Goal: Register for event/course

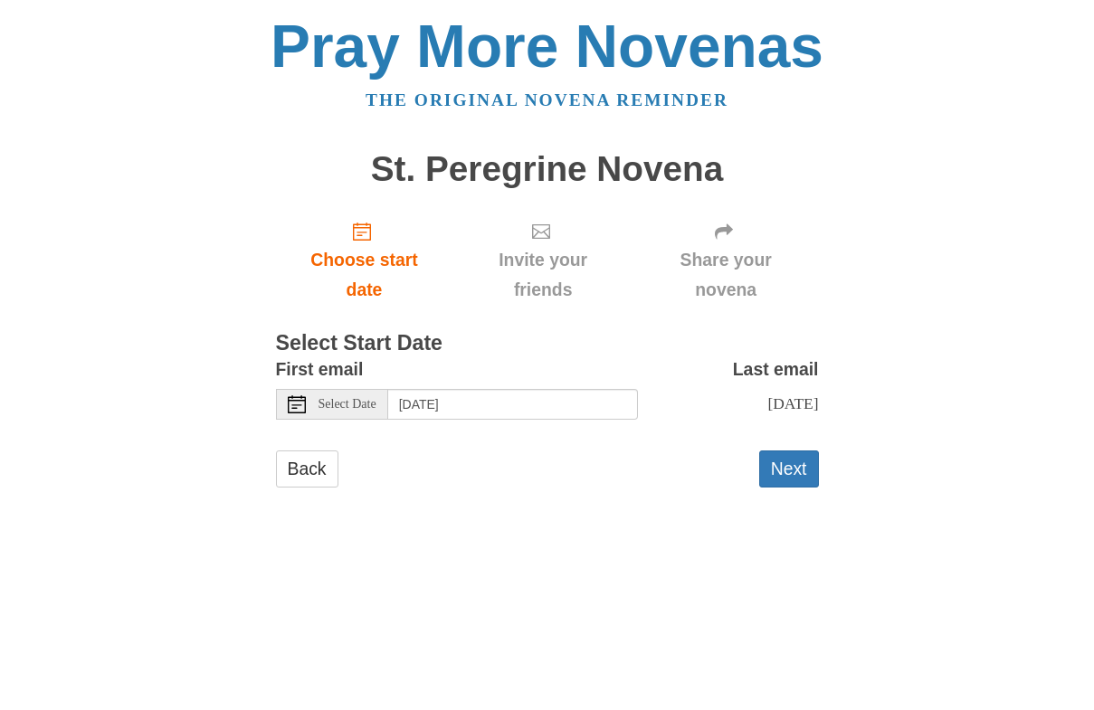
click at [355, 412] on div "Select Date" at bounding box center [332, 404] width 112 height 31
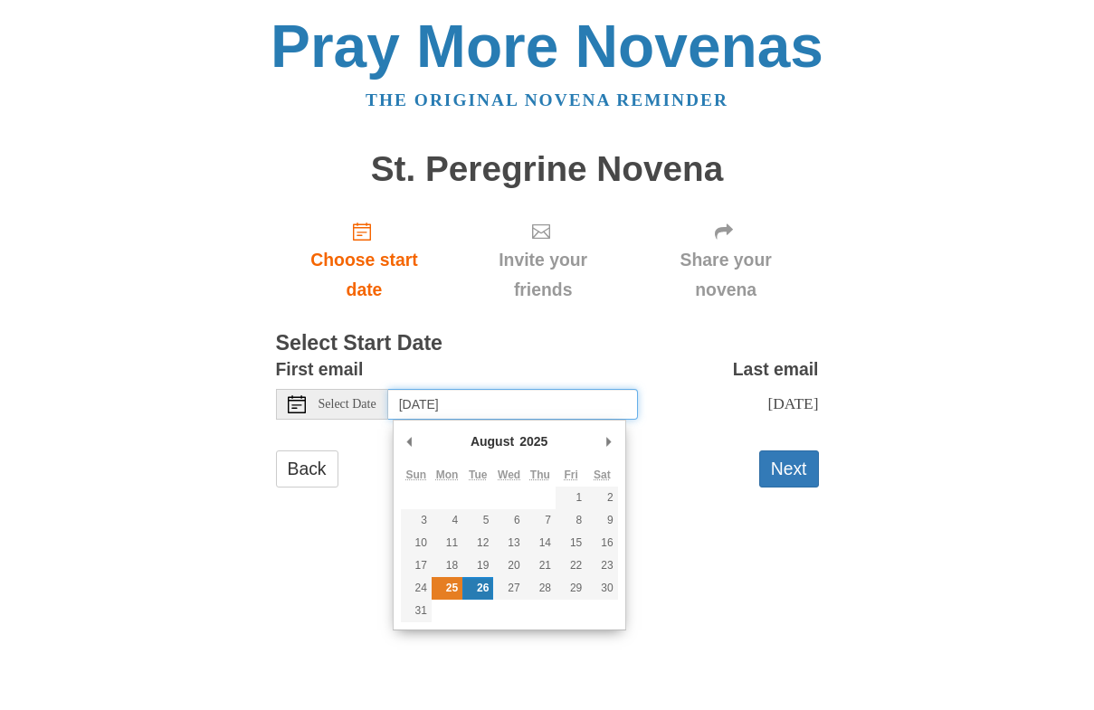
type input "[DATE]"
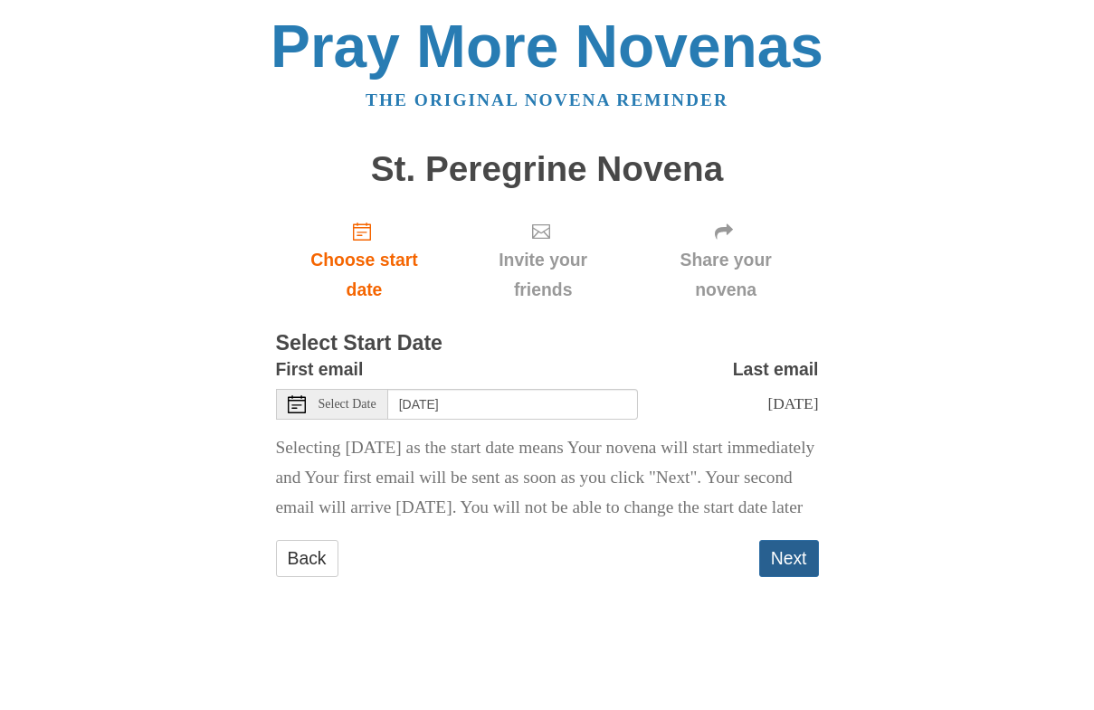
click at [787, 577] on button "Next" at bounding box center [789, 558] width 60 height 37
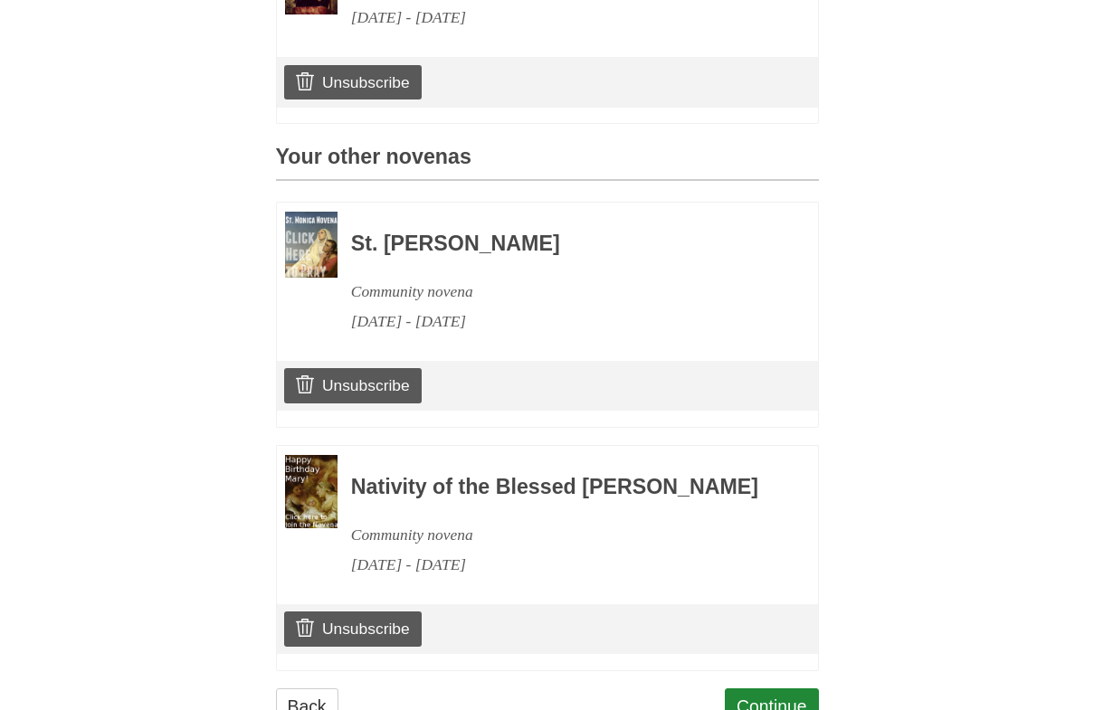
scroll to position [675, 0]
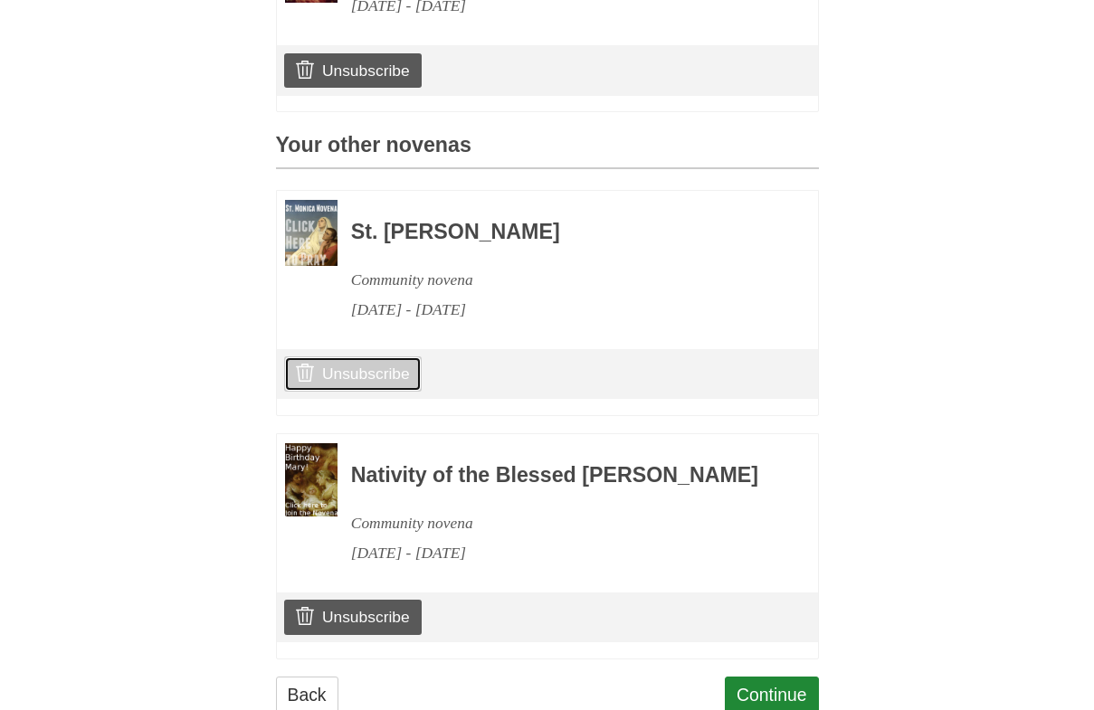
click at [394, 379] on link "Unsubscribe" at bounding box center [352, 373] width 137 height 34
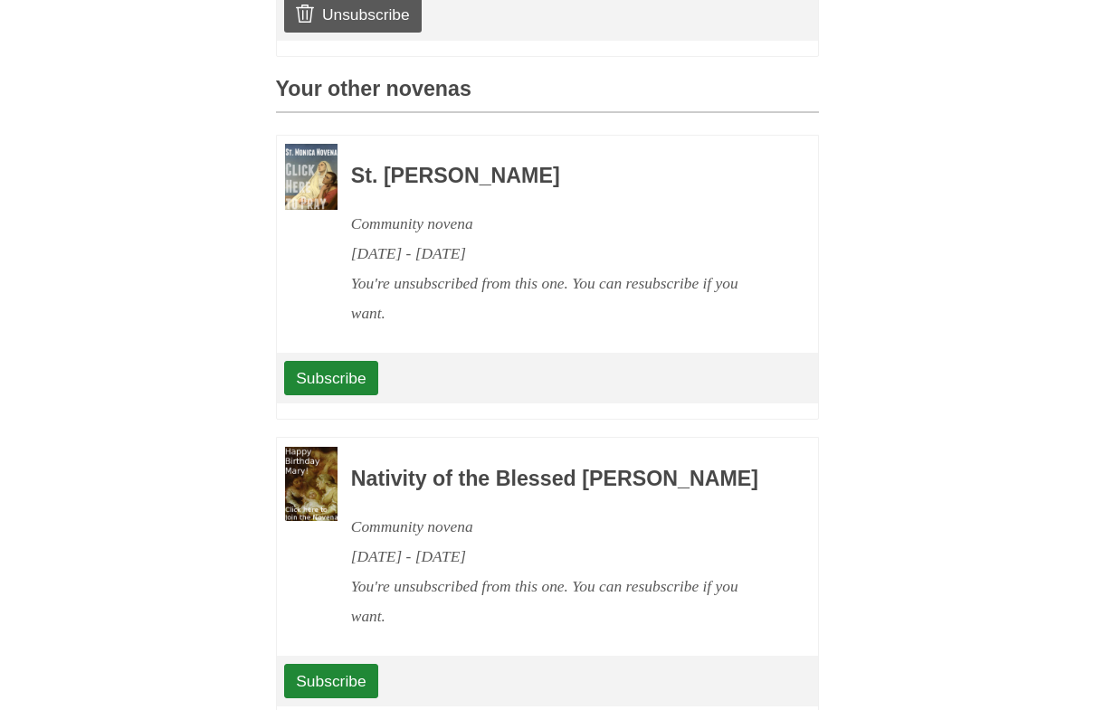
scroll to position [959, 0]
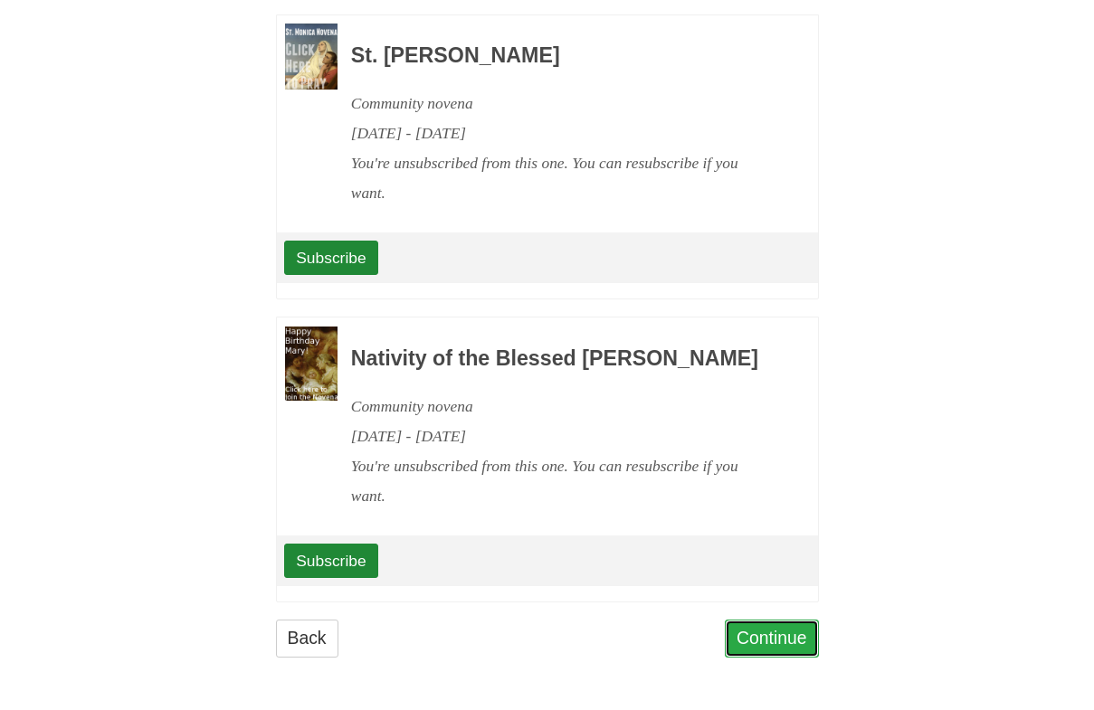
click at [755, 633] on link "Continue" at bounding box center [772, 638] width 94 height 37
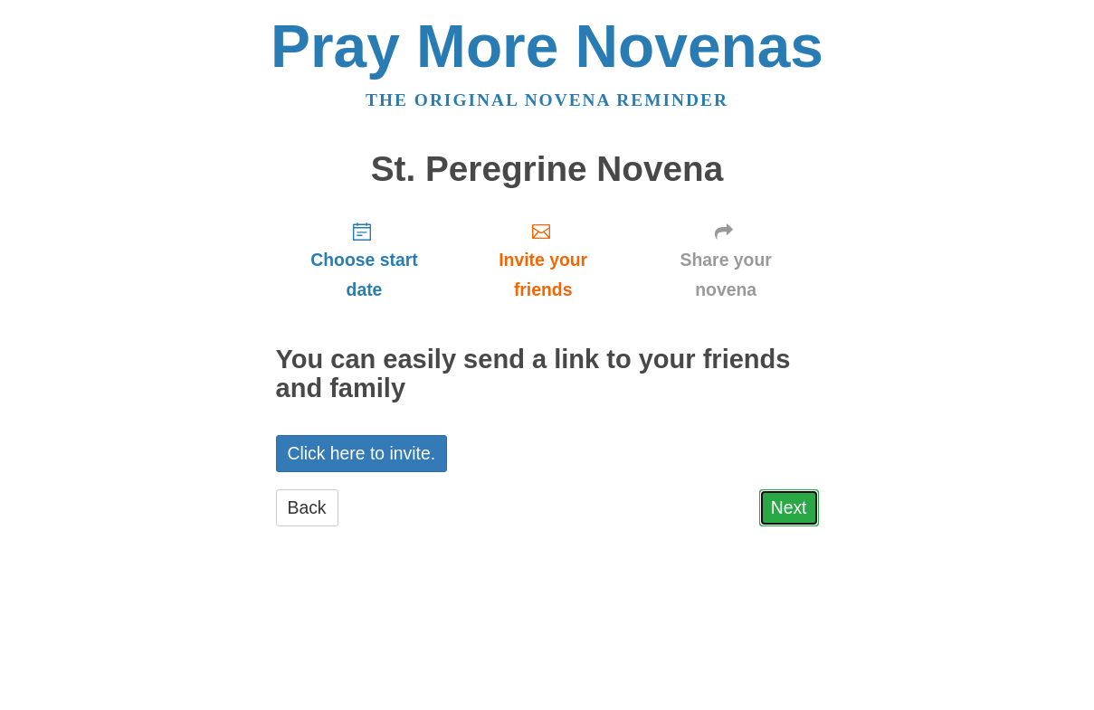
click at [793, 498] on link "Next" at bounding box center [789, 507] width 60 height 37
